Goal: Task Accomplishment & Management: Use online tool/utility

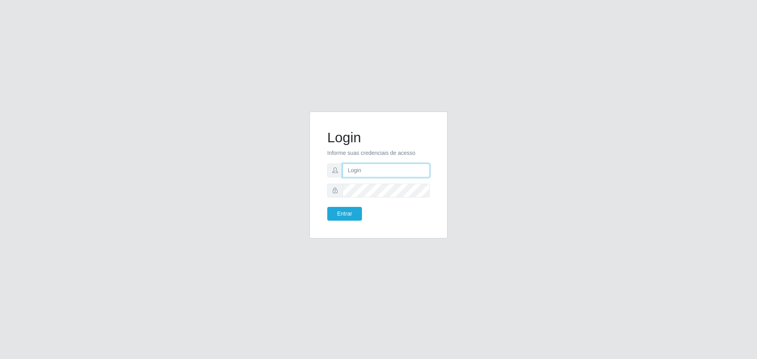
type input "[EMAIL_ADDRESS][DOMAIN_NAME]"
click at [327, 216] on form "Login Informe suas credenciais de acesso [EMAIL_ADDRESS][DOMAIN_NAME] Entrar" at bounding box center [378, 174] width 103 height 91
click at [343, 215] on button "Entrar" at bounding box center [344, 214] width 35 height 14
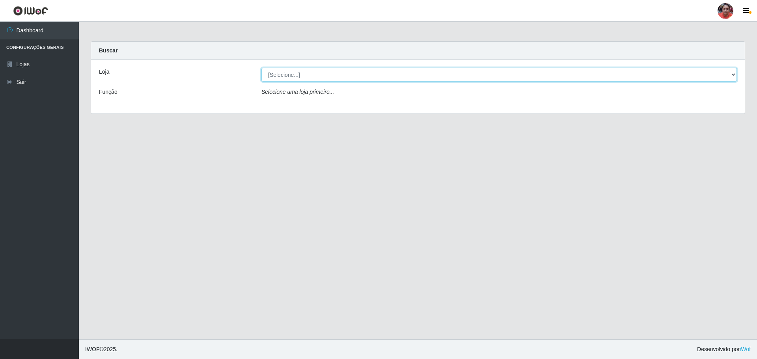
click at [736, 71] on select "[Selecione...] Mar Vermelho - Loja 05" at bounding box center [499, 75] width 476 height 14
select select "252"
click at [261, 68] on select "[Selecione...] Mar Vermelho - Loja 05" at bounding box center [499, 75] width 476 height 14
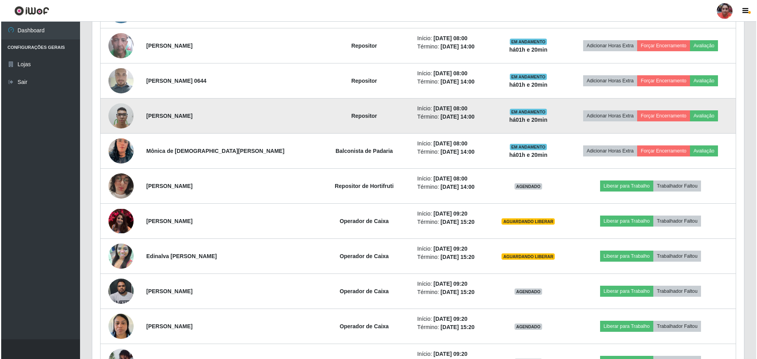
scroll to position [513, 0]
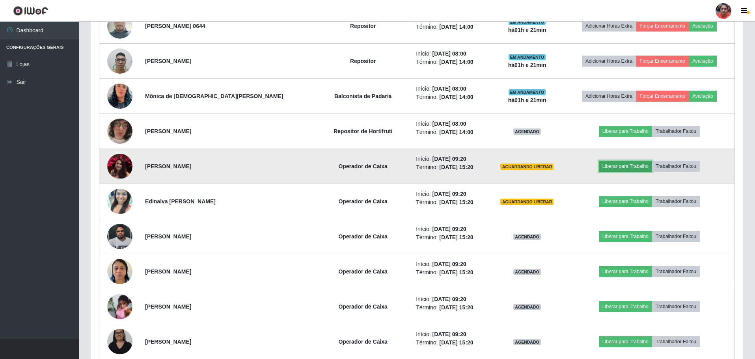
click at [627, 164] on button "Liberar para Trabalho" at bounding box center [625, 166] width 53 height 11
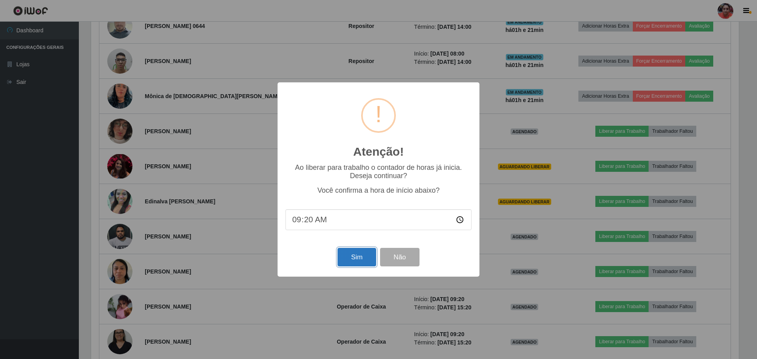
click at [358, 257] on button "Sim" at bounding box center [357, 257] width 38 height 19
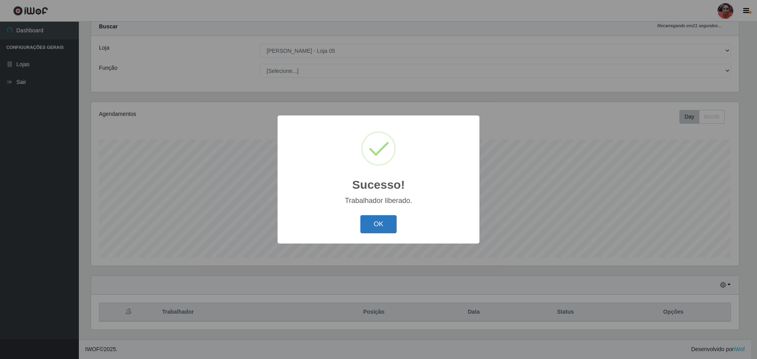
click at [383, 220] on button "OK" at bounding box center [378, 224] width 37 height 19
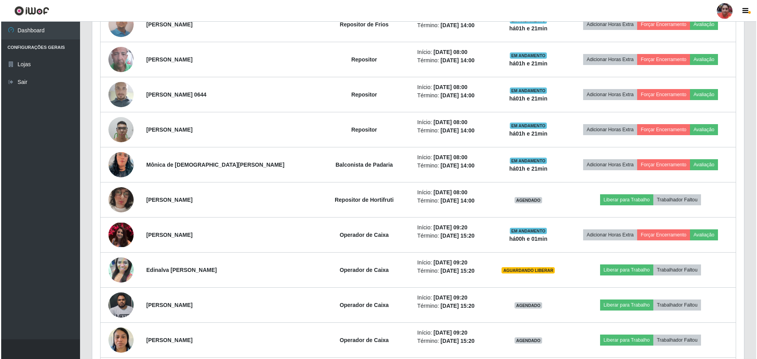
scroll to position [458, 0]
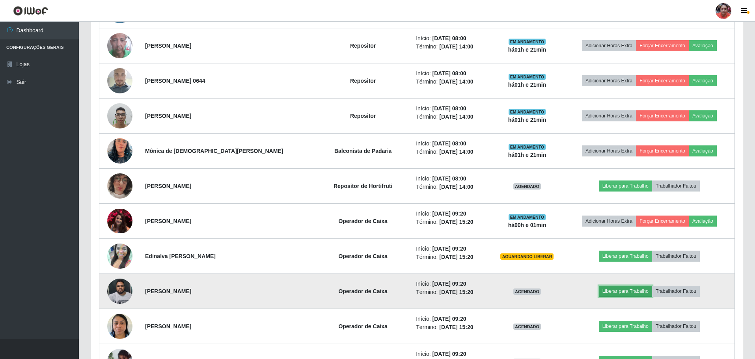
click at [609, 289] on button "Liberar para Trabalho" at bounding box center [625, 291] width 53 height 11
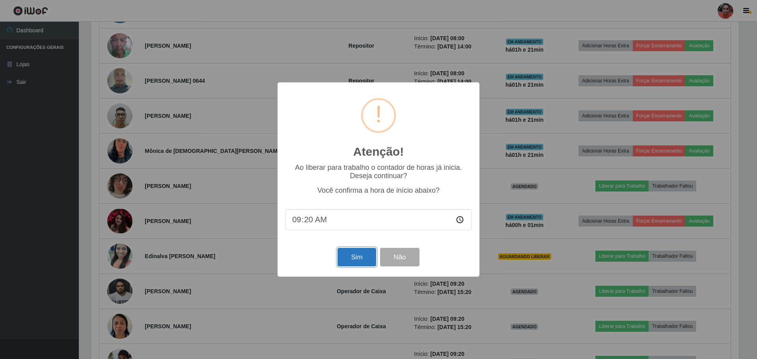
click at [352, 264] on button "Sim" at bounding box center [357, 257] width 38 height 19
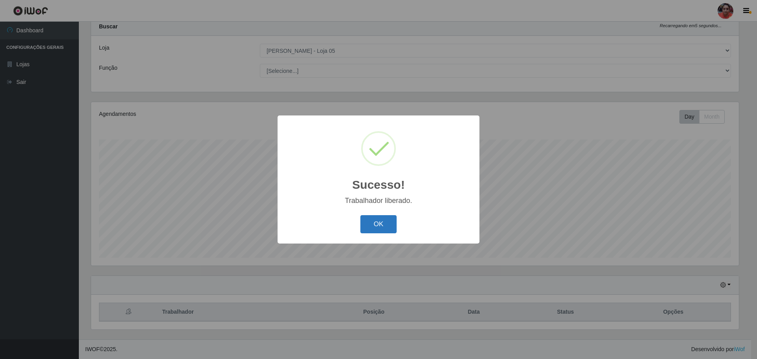
click at [384, 227] on button "OK" at bounding box center [378, 224] width 37 height 19
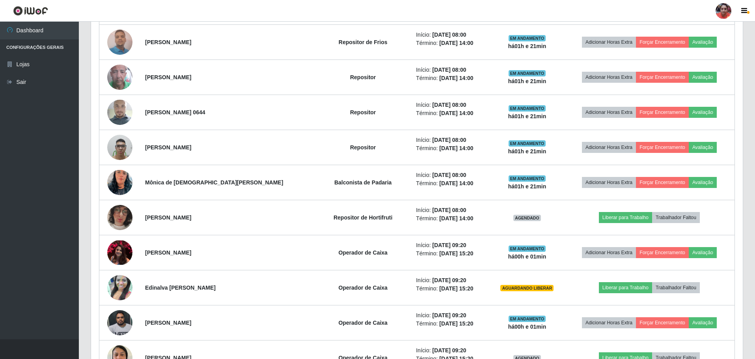
scroll to position [497, 0]
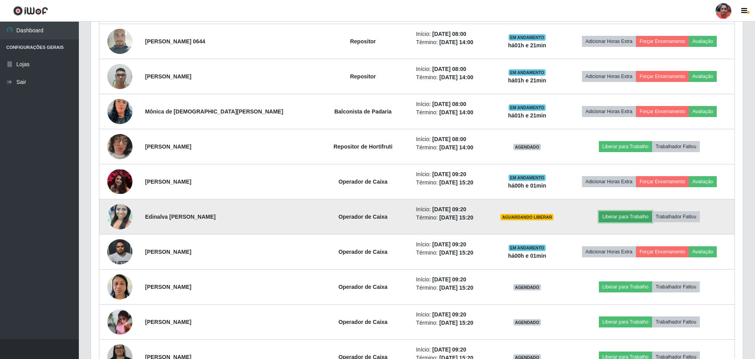
click at [602, 215] on button "Liberar para Trabalho" at bounding box center [625, 216] width 53 height 11
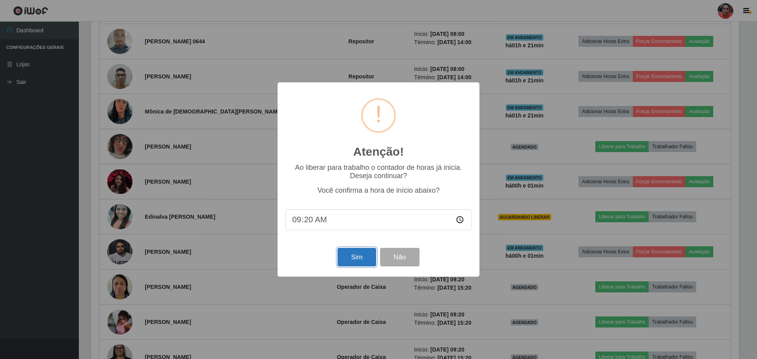
click at [354, 257] on button "Sim" at bounding box center [357, 257] width 38 height 19
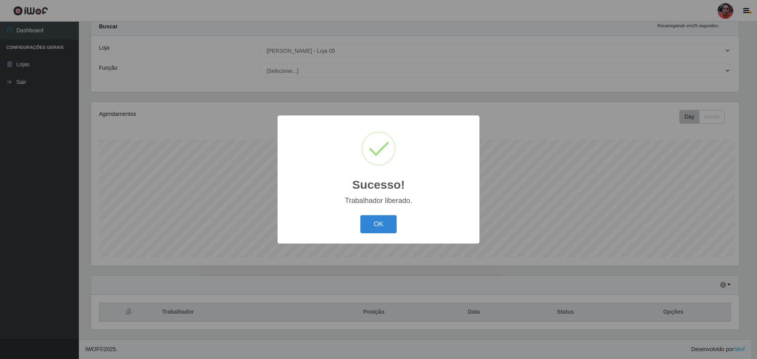
scroll to position [0, 0]
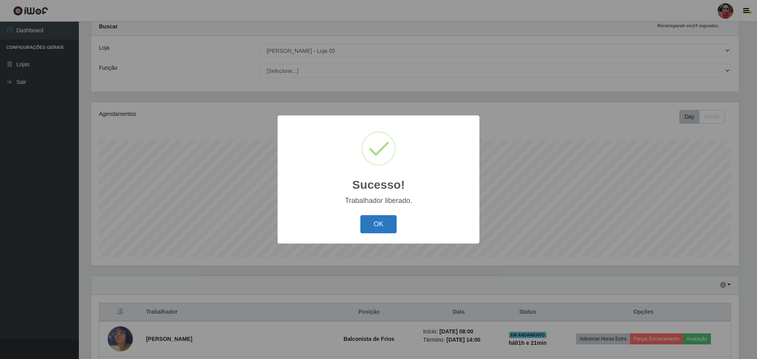
click at [369, 229] on button "OK" at bounding box center [378, 224] width 37 height 19
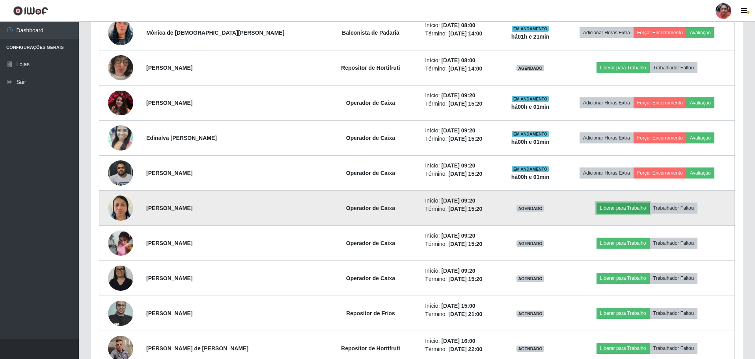
click at [604, 207] on button "Liberar para Trabalho" at bounding box center [623, 208] width 53 height 11
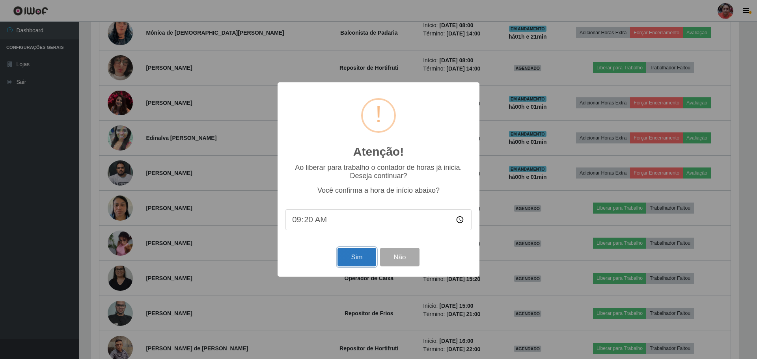
click at [351, 260] on button "Sim" at bounding box center [357, 257] width 38 height 19
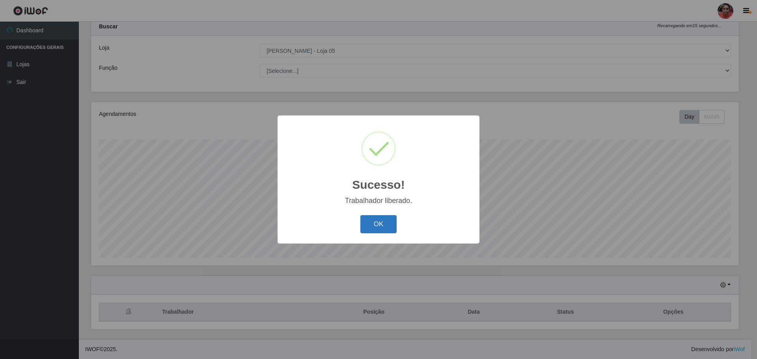
click at [390, 228] on button "OK" at bounding box center [378, 224] width 37 height 19
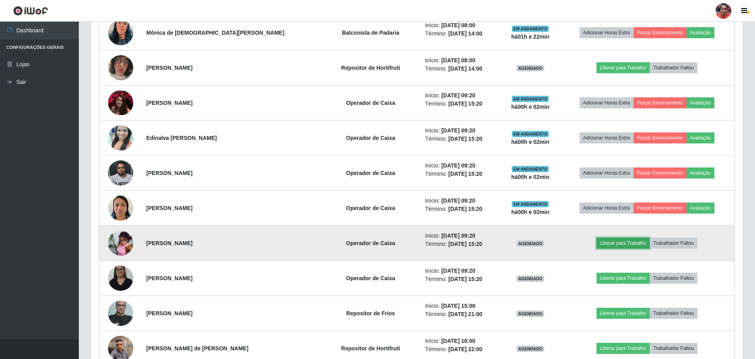
click at [607, 241] on button "Liberar para Trabalho" at bounding box center [623, 243] width 53 height 11
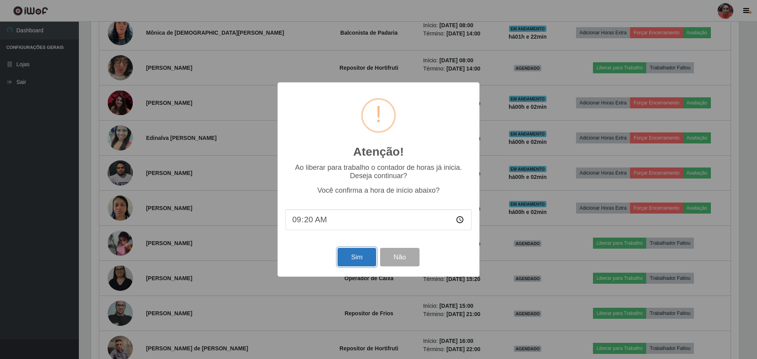
click at [354, 257] on button "Sim" at bounding box center [357, 257] width 38 height 19
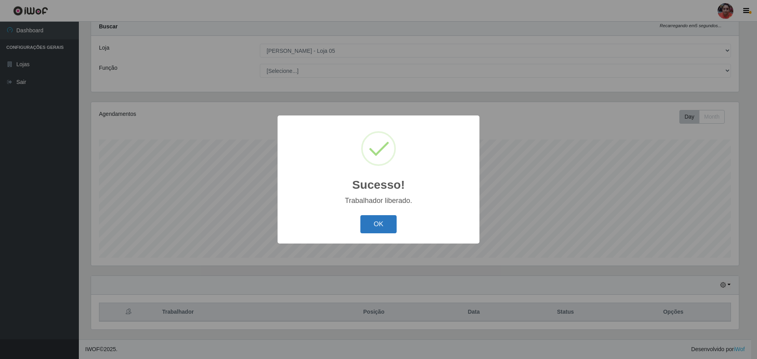
click at [384, 223] on button "OK" at bounding box center [378, 224] width 37 height 19
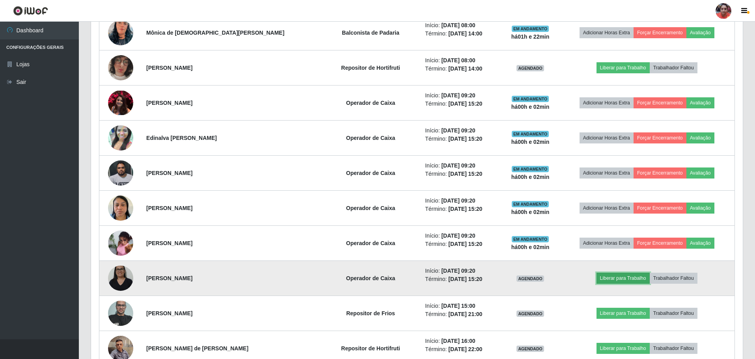
click at [610, 278] on button "Liberar para Trabalho" at bounding box center [623, 278] width 53 height 11
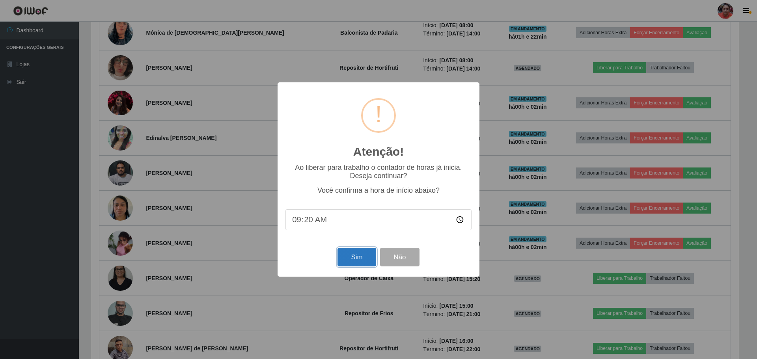
click at [353, 260] on button "Sim" at bounding box center [357, 257] width 38 height 19
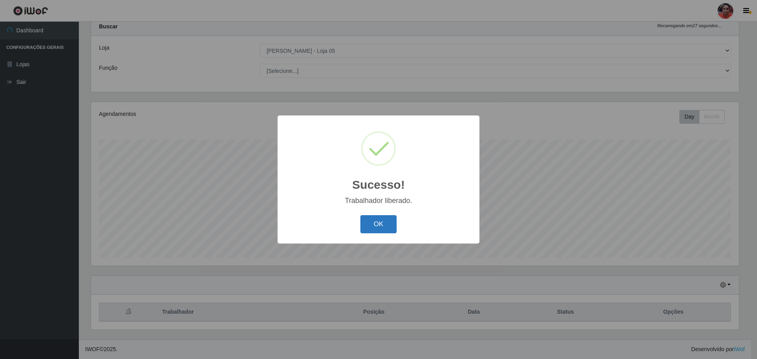
click at [366, 228] on button "OK" at bounding box center [378, 224] width 37 height 19
